Goal: Use online tool/utility

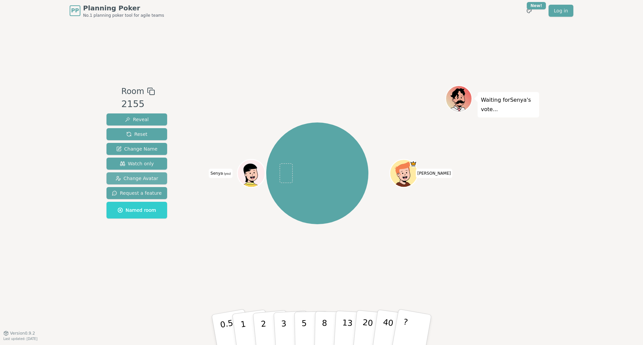
click at [146, 175] on span "Change Avatar" at bounding box center [137, 178] width 43 height 7
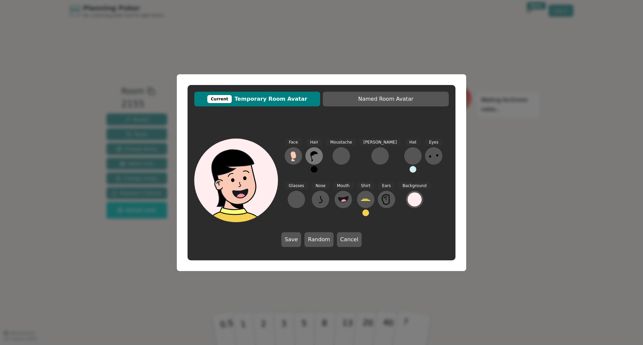
click at [315, 156] on icon at bounding box center [314, 156] width 11 height 11
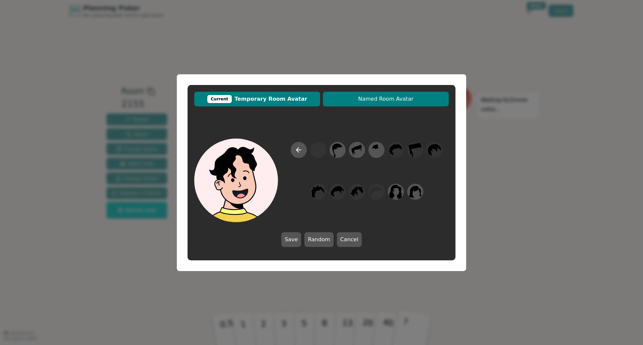
click at [378, 102] on span "Named Room Avatar" at bounding box center [385, 99] width 119 height 8
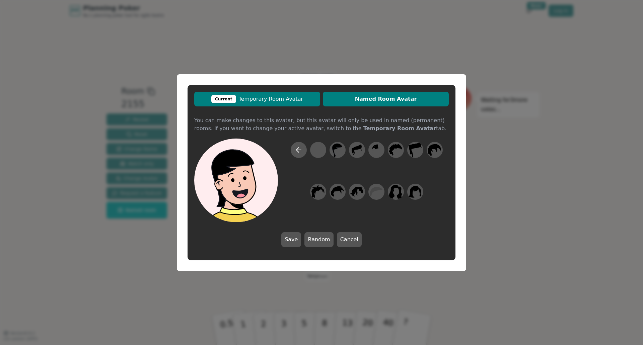
click at [287, 96] on span "Current Temporary Room Avatar" at bounding box center [257, 99] width 119 height 8
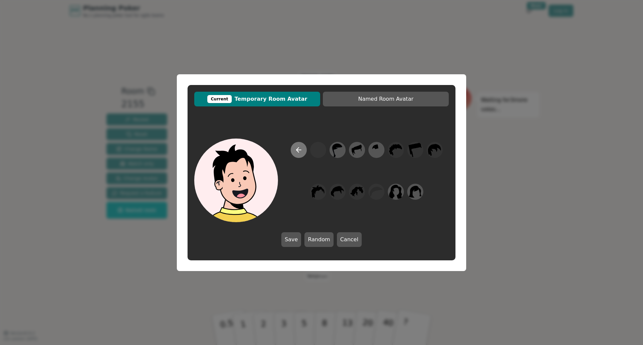
click at [299, 152] on icon at bounding box center [299, 150] width 8 height 8
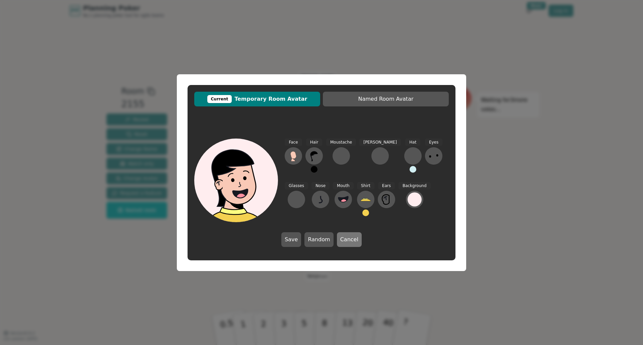
click at [352, 242] on button "Cancel" at bounding box center [349, 239] width 25 height 15
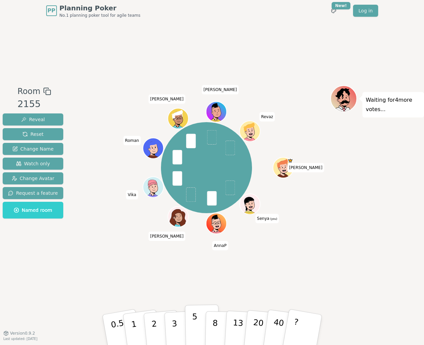
click at [201, 332] on button "5" at bounding box center [202, 330] width 34 height 51
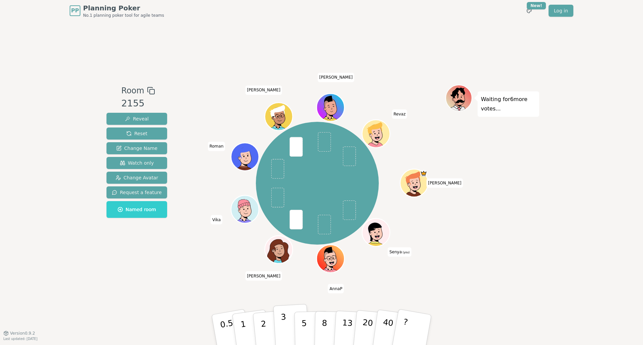
click at [288, 327] on button "3" at bounding box center [291, 330] width 36 height 52
click at [268, 329] on button "2" at bounding box center [271, 330] width 38 height 53
click at [286, 329] on button "3" at bounding box center [291, 330] width 36 height 52
